Goal: Entertainment & Leisure: Consume media (video, audio)

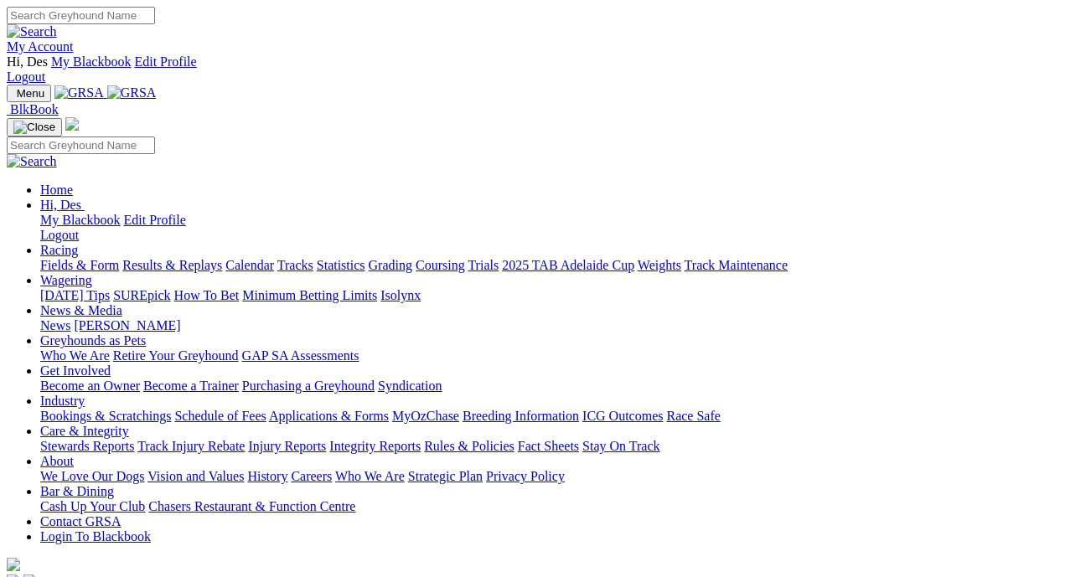
click at [212, 258] on link "Results & Replays" at bounding box center [172, 265] width 100 height 14
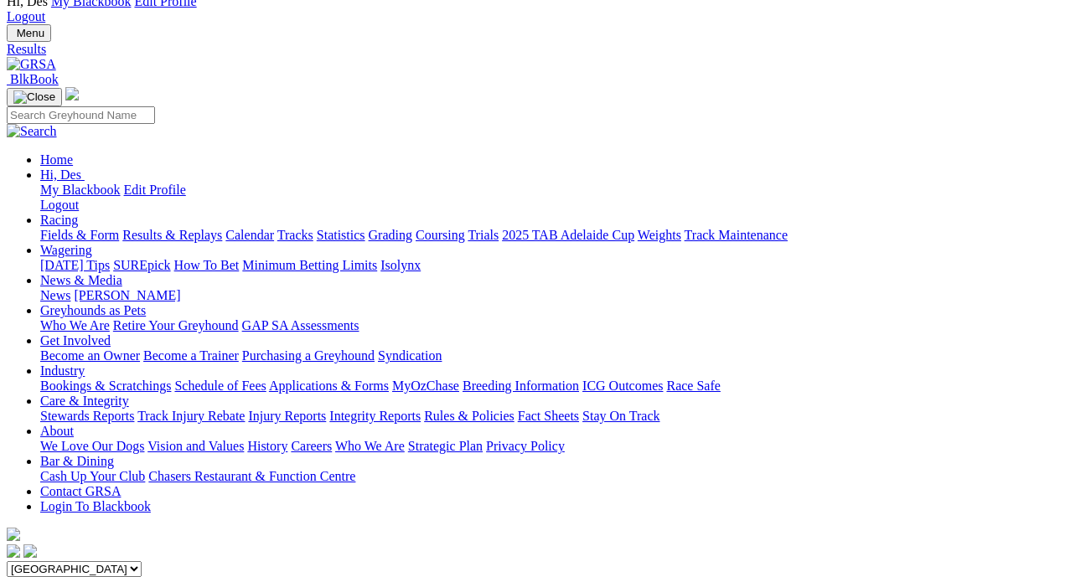
scroll to position [53, 0]
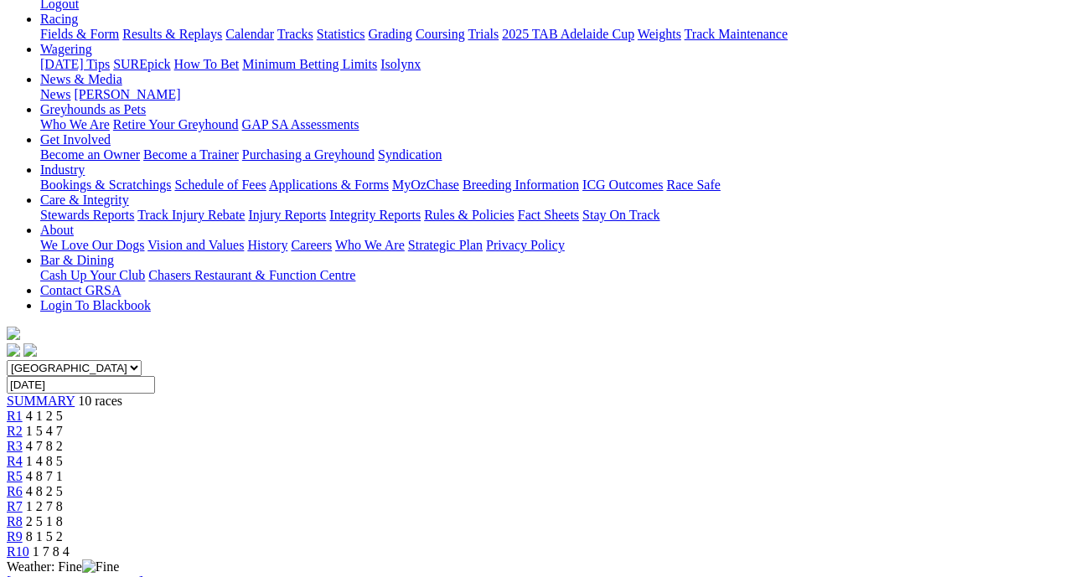
scroll to position [261, 0]
